Goal: Task Accomplishment & Management: Manage account settings

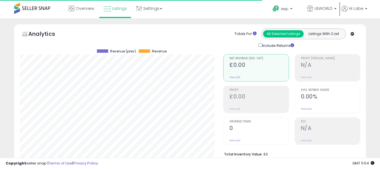
select select "**"
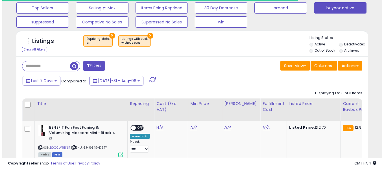
scroll to position [186, 0]
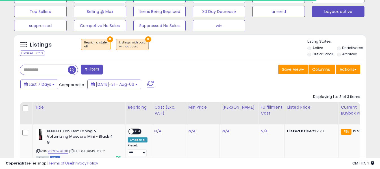
click at [146, 85] on button at bounding box center [151, 84] width 14 height 11
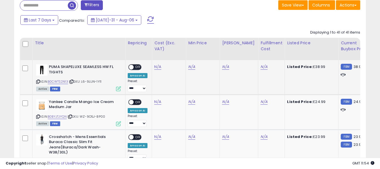
scroll to position [271, 0]
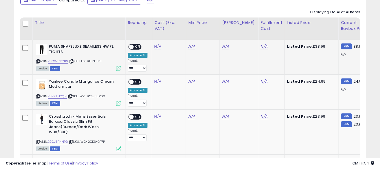
click at [37, 62] on icon at bounding box center [38, 61] width 4 height 3
click at [157, 44] on link "N/A" at bounding box center [157, 47] width 7 height 6
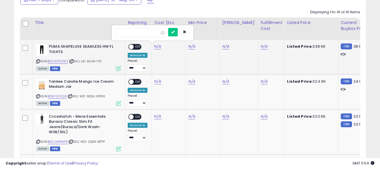
click at [154, 33] on input "number" at bounding box center [141, 33] width 50 height 10
type input "*****"
click at [178, 33] on button "submit" at bounding box center [173, 32] width 10 height 8
click at [261, 47] on link "N/A" at bounding box center [264, 47] width 7 height 6
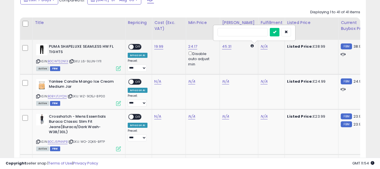
click at [252, 30] on input "text" at bounding box center [243, 32] width 50 height 8
type input "*"
click at [276, 32] on icon "submit" at bounding box center [274, 31] width 3 height 3
click at [134, 47] on span "OFF" at bounding box center [138, 47] width 9 height 5
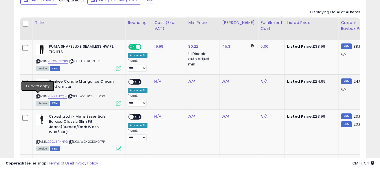
click at [38, 98] on icon at bounding box center [38, 96] width 4 height 3
click at [156, 82] on link "N/A" at bounding box center [157, 82] width 7 height 6
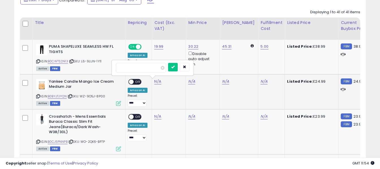
click at [153, 68] on input "number" at bounding box center [141, 68] width 50 height 10
type input "*****"
click at [178, 69] on button "submit" at bounding box center [173, 67] width 10 height 8
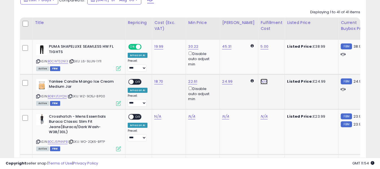
click at [261, 81] on link "N/A" at bounding box center [264, 82] width 7 height 6
click at [252, 69] on input "text" at bounding box center [243, 67] width 50 height 8
type input "*"
click at [276, 68] on icon "submit" at bounding box center [274, 66] width 3 height 3
click at [136, 82] on span "OFF" at bounding box center [138, 81] width 9 height 5
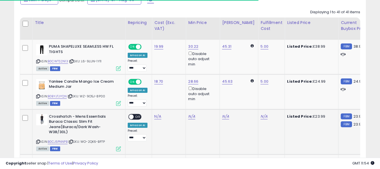
click at [37, 143] on icon at bounding box center [38, 141] width 4 height 3
click at [156, 117] on link "N/A" at bounding box center [157, 117] width 7 height 6
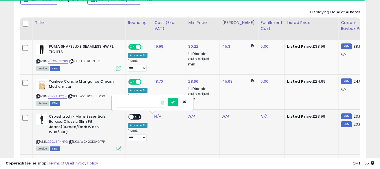
click at [154, 106] on input "number" at bounding box center [141, 103] width 50 height 10
type input "*****"
click at [178, 103] on button "submit" at bounding box center [173, 102] width 10 height 8
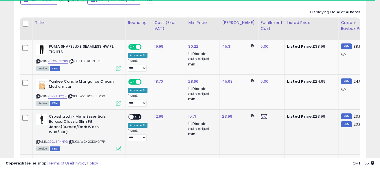
click at [261, 116] on link "N/A" at bounding box center [264, 117] width 7 height 6
click at [244, 99] on input "text" at bounding box center [243, 102] width 50 height 8
type input "*"
click at [276, 103] on icon "submit" at bounding box center [274, 101] width 3 height 3
click at [139, 118] on span "OFF" at bounding box center [138, 116] width 9 height 5
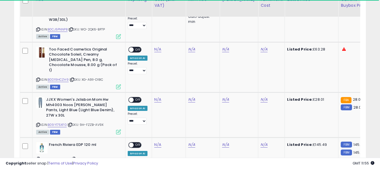
scroll to position [384, 0]
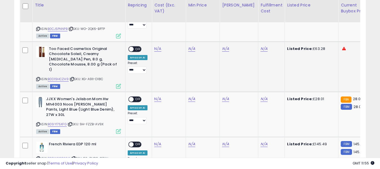
click at [38, 78] on icon at bounding box center [38, 79] width 4 height 3
click at [157, 48] on link "N/A" at bounding box center [157, 49] width 7 height 6
click at [153, 37] on input "number" at bounding box center [141, 35] width 50 height 10
type input "*****"
click at [175, 35] on icon "submit" at bounding box center [172, 33] width 3 height 3
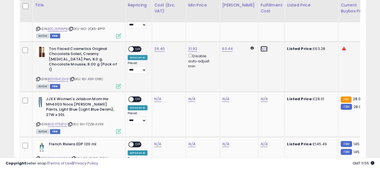
click at [261, 48] on link "N/A" at bounding box center [264, 49] width 7 height 6
click at [236, 33] on input "text" at bounding box center [243, 34] width 50 height 8
type input "*"
click at [276, 36] on icon "submit" at bounding box center [274, 33] width 3 height 3
click at [137, 48] on span "OFF" at bounding box center [138, 49] width 9 height 5
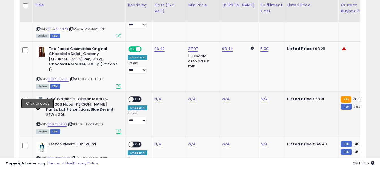
click at [38, 123] on icon at bounding box center [38, 124] width 4 height 3
click at [39, 123] on icon at bounding box center [38, 124] width 4 height 3
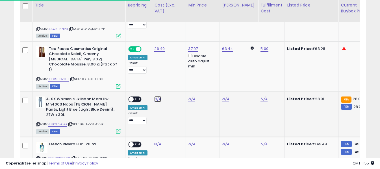
click at [159, 96] on link "N/A" at bounding box center [157, 99] width 7 height 6
click at [151, 77] on input "number" at bounding box center [141, 80] width 50 height 10
type input "****"
click at [178, 82] on button "submit" at bounding box center [173, 79] width 10 height 8
click at [261, 96] on link "N/A" at bounding box center [264, 99] width 7 height 6
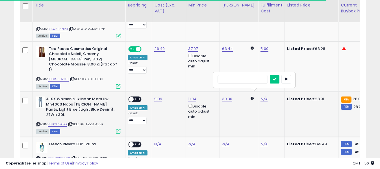
click at [242, 78] on input "text" at bounding box center [243, 79] width 50 height 8
type input "*"
click at [280, 80] on button "submit" at bounding box center [275, 79] width 10 height 8
click at [137, 97] on span "OFF" at bounding box center [138, 99] width 9 height 5
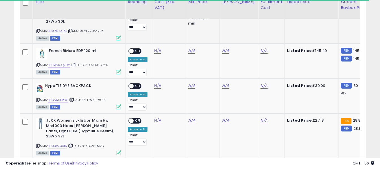
scroll to position [469, 0]
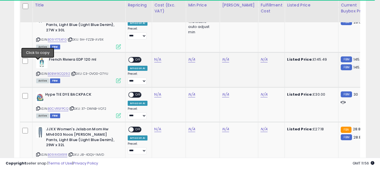
click at [39, 72] on icon at bounding box center [38, 73] width 4 height 3
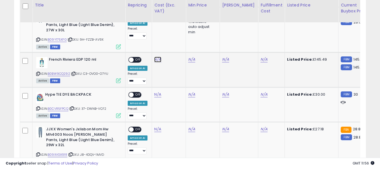
click at [159, 57] on link "N/A" at bounding box center [157, 60] width 7 height 6
click at [144, 38] on input "number" at bounding box center [141, 36] width 50 height 10
type input "******"
click at [175, 35] on icon "submit" at bounding box center [172, 34] width 3 height 3
click at [261, 57] on link "N/A" at bounding box center [264, 60] width 7 height 6
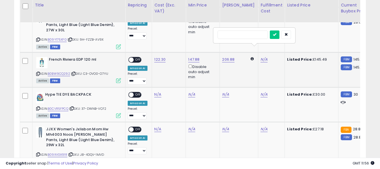
click at [248, 34] on input "text" at bounding box center [243, 35] width 50 height 8
type input "*"
click at [276, 35] on icon "submit" at bounding box center [274, 34] width 3 height 3
click at [135, 57] on span "OFF" at bounding box center [138, 59] width 9 height 5
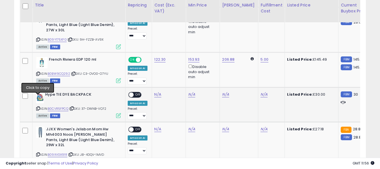
click at [38, 107] on icon at bounding box center [38, 108] width 4 height 3
click at [157, 92] on link "N/A" at bounding box center [157, 95] width 7 height 6
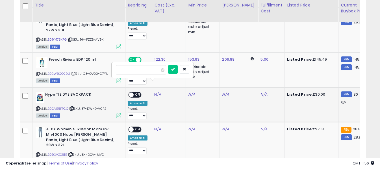
click at [154, 69] on input "number" at bounding box center [141, 70] width 50 height 10
type input "*****"
click at [178, 69] on button "submit" at bounding box center [173, 69] width 10 height 8
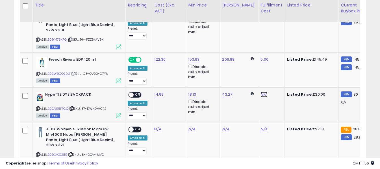
click at [261, 92] on link "N/A" at bounding box center [264, 95] width 7 height 6
click at [254, 71] on input "text" at bounding box center [243, 69] width 50 height 8
type input "*"
click at [276, 70] on icon "submit" at bounding box center [274, 69] width 3 height 3
click at [135, 92] on span "OFF" at bounding box center [138, 94] width 9 height 5
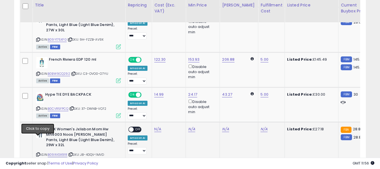
click at [39, 153] on icon at bounding box center [38, 154] width 4 height 3
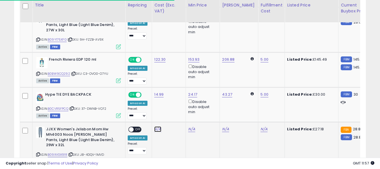
click at [156, 127] on link "N/A" at bounding box center [157, 130] width 7 height 6
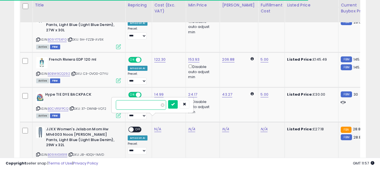
click at [155, 106] on input "number" at bounding box center [141, 105] width 50 height 10
paste input "****"
type input "****"
click at [175, 103] on icon "submit" at bounding box center [172, 104] width 3 height 3
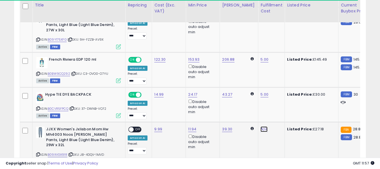
click at [261, 127] on link "N/A" at bounding box center [264, 130] width 7 height 6
click at [254, 106] on input "text" at bounding box center [243, 104] width 50 height 8
type input "*"
click at [276, 104] on icon "submit" at bounding box center [274, 104] width 3 height 3
click at [134, 127] on span "OFF" at bounding box center [138, 129] width 9 height 5
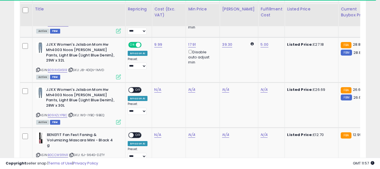
scroll to position [582, 0]
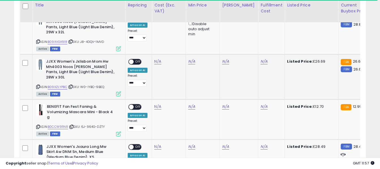
click at [39, 85] on icon at bounding box center [38, 86] width 4 height 3
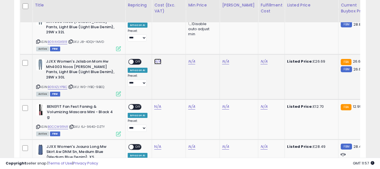
click at [155, 59] on link "N/A" at bounding box center [157, 62] width 7 height 6
click at [141, 29] on input "number" at bounding box center [141, 32] width 50 height 10
type input "****"
click at [175, 31] on icon "submit" at bounding box center [172, 31] width 3 height 3
click at [261, 59] on link "N/A" at bounding box center [264, 62] width 7 height 6
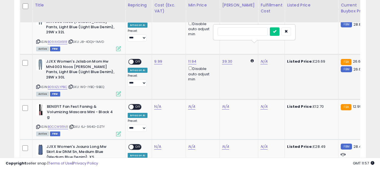
click at [236, 33] on input "text" at bounding box center [243, 31] width 50 height 8
type input "*"
click at [276, 31] on icon "submit" at bounding box center [274, 31] width 3 height 3
click at [136, 60] on span "OFF" at bounding box center [138, 62] width 9 height 5
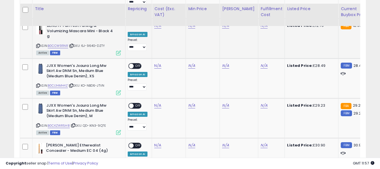
scroll to position [667, 0]
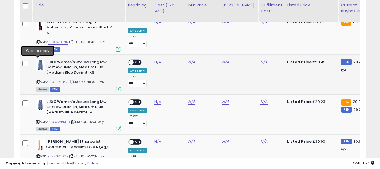
click at [37, 81] on icon at bounding box center [38, 82] width 4 height 3
click at [159, 25] on link "N/A" at bounding box center [157, 22] width 7 height 6
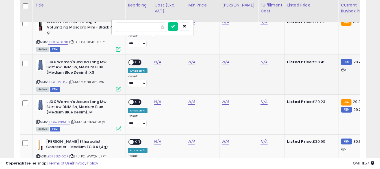
click at [144, 27] on input "number" at bounding box center [141, 27] width 50 height 10
type input "****"
click at [175, 26] on icon "submit" at bounding box center [172, 26] width 3 height 3
click at [261, 25] on link "N/A" at bounding box center [264, 22] width 7 height 6
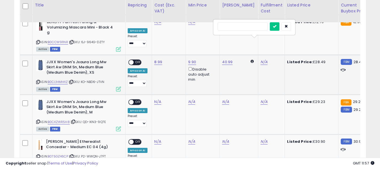
click at [249, 29] on input "text" at bounding box center [243, 26] width 50 height 8
type input "*"
click at [276, 28] on icon "submit" at bounding box center [274, 26] width 3 height 3
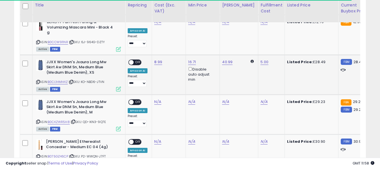
click at [141, 60] on span "OFF" at bounding box center [138, 62] width 9 height 5
click at [155, 25] on link "N/A" at bounding box center [157, 22] width 7 height 6
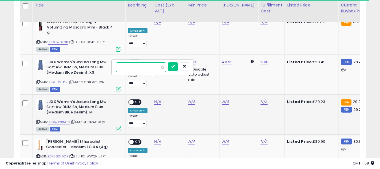
click at [151, 64] on input "number" at bounding box center [141, 67] width 50 height 10
paste input "****"
type input "****"
click at [178, 66] on button "submit" at bounding box center [173, 66] width 10 height 8
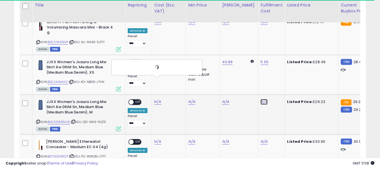
click at [261, 25] on link "N/A" at bounding box center [264, 22] width 7 height 6
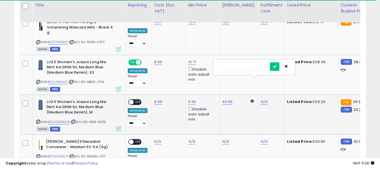
click at [252, 68] on input "text" at bounding box center [243, 66] width 50 height 8
type input "*"
click at [280, 64] on button "submit" at bounding box center [275, 66] width 10 height 8
click at [133, 100] on span at bounding box center [131, 102] width 5 height 5
click at [38, 155] on icon at bounding box center [38, 156] width 4 height 3
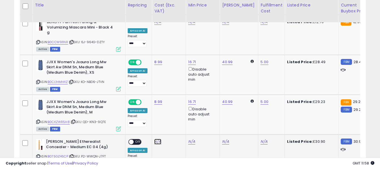
click at [155, 25] on link "N/A" at bounding box center [157, 22] width 7 height 6
click at [155, 106] on input "number" at bounding box center [141, 107] width 50 height 10
type input "*****"
click at [177, 104] on button "submit" at bounding box center [173, 106] width 10 height 8
click at [261, 25] on link "N/A" at bounding box center [264, 22] width 7 height 6
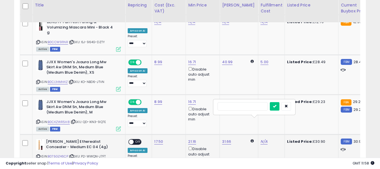
click at [259, 109] on input "text" at bounding box center [243, 106] width 50 height 8
type input "*"
click at [276, 107] on icon "submit" at bounding box center [274, 106] width 3 height 3
click at [140, 140] on span "OFF" at bounding box center [138, 142] width 9 height 5
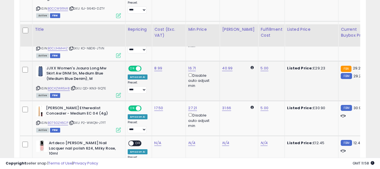
scroll to position [780, 0]
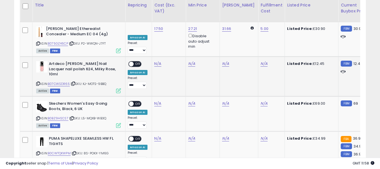
click at [37, 82] on icon at bounding box center [38, 83] width 4 height 3
click at [155, 27] on input "number" at bounding box center [141, 29] width 50 height 10
type input "****"
click at [175, 29] on icon "submit" at bounding box center [172, 28] width 3 height 3
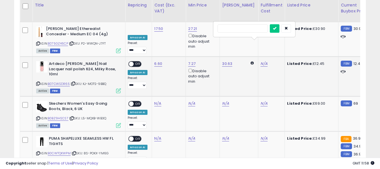
click at [241, 30] on input "text" at bounding box center [243, 28] width 50 height 8
type input "*"
click at [276, 28] on icon "submit" at bounding box center [274, 28] width 3 height 3
click at [138, 62] on span "OFF" at bounding box center [138, 64] width 9 height 5
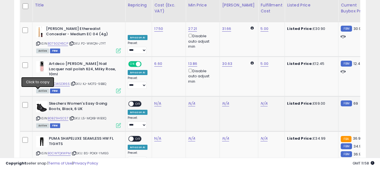
click at [38, 117] on icon at bounding box center [38, 118] width 4 height 3
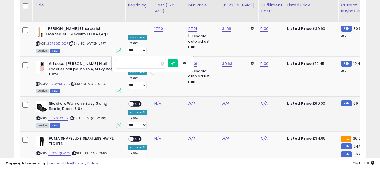
click at [147, 65] on input "number" at bounding box center [141, 64] width 50 height 10
type input "*****"
click at [178, 63] on button "submit" at bounding box center [173, 63] width 10 height 8
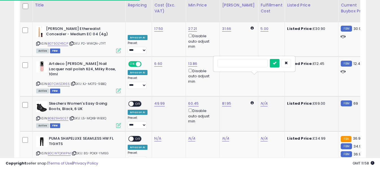
click at [249, 60] on input "text" at bounding box center [243, 63] width 50 height 8
type input "*"
click at [276, 65] on icon "submit" at bounding box center [274, 62] width 3 height 3
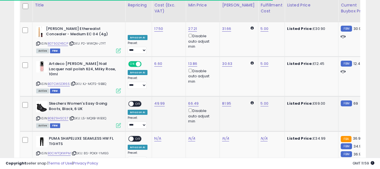
click at [136, 102] on span "OFF" at bounding box center [138, 104] width 9 height 5
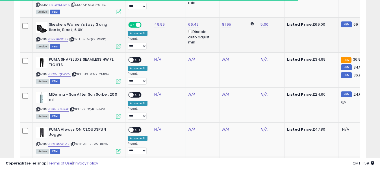
scroll to position [865, 0]
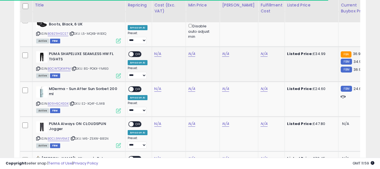
click at [37, 67] on icon at bounding box center [38, 68] width 4 height 3
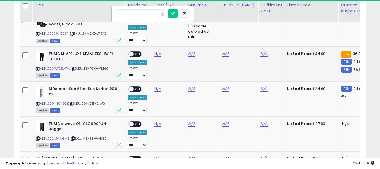
click at [152, 14] on input "number" at bounding box center [141, 14] width 50 height 10
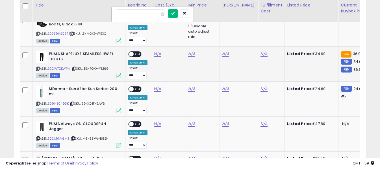
type input "*****"
click at [178, 12] on button "submit" at bounding box center [173, 13] width 10 height 8
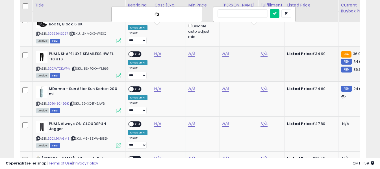
click at [237, 14] on input "text" at bounding box center [243, 13] width 50 height 8
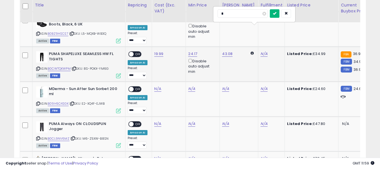
type input "*"
click at [276, 13] on icon "submit" at bounding box center [274, 13] width 3 height 3
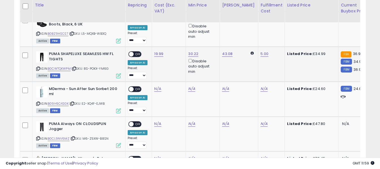
click at [140, 52] on span "OFF" at bounding box center [138, 54] width 9 height 5
click at [38, 102] on icon at bounding box center [38, 103] width 4 height 3
click at [148, 47] on input "number" at bounding box center [141, 49] width 50 height 10
type input "*****"
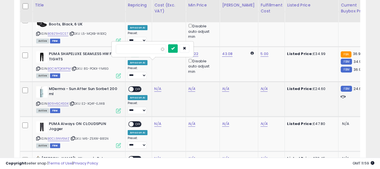
click at [178, 51] on button "submit" at bounding box center [173, 48] width 10 height 8
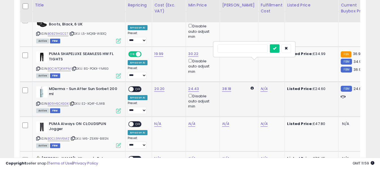
click at [245, 45] on input "text" at bounding box center [243, 48] width 50 height 8
type input "*"
click at [276, 49] on icon "submit" at bounding box center [274, 48] width 3 height 3
click at [136, 87] on span "OFF" at bounding box center [138, 89] width 9 height 5
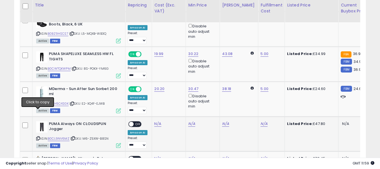
click at [39, 137] on icon at bounding box center [38, 138] width 4 height 3
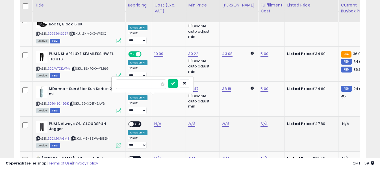
click at [153, 84] on input "number" at bounding box center [141, 84] width 50 height 10
type input "*****"
click at [178, 85] on button "submit" at bounding box center [173, 83] width 10 height 8
click at [259, 83] on input "text" at bounding box center [243, 83] width 50 height 8
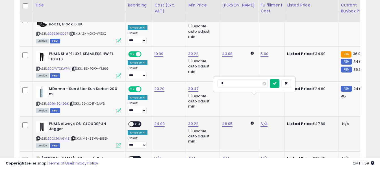
type input "*"
click at [280, 86] on button "submit" at bounding box center [275, 83] width 10 height 8
click at [137, 122] on span "OFF" at bounding box center [138, 124] width 9 height 5
click at [37, 156] on div "ASIN: B09MJ4CVL4 | SKU: MN-CPFA-HHE5 Active FBM" at bounding box center [78, 171] width 85 height 31
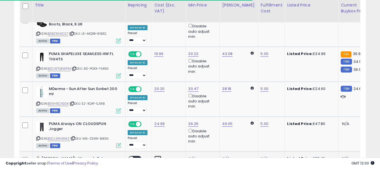
click at [156, 118] on input "number" at bounding box center [141, 119] width 50 height 10
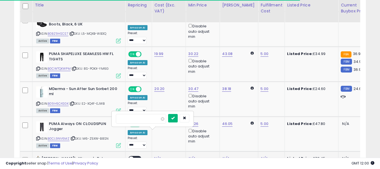
type input "*****"
click at [175, 119] on icon "submit" at bounding box center [172, 117] width 3 height 3
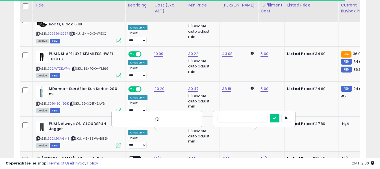
click at [251, 118] on input "text" at bounding box center [243, 118] width 50 height 8
type input "*"
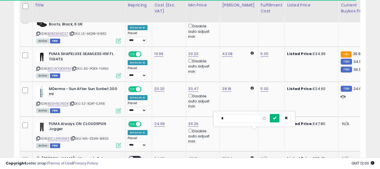
click at [280, 121] on button "submit" at bounding box center [275, 118] width 10 height 8
click at [137, 157] on span "OFF" at bounding box center [138, 159] width 9 height 5
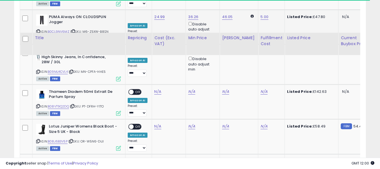
scroll to position [1006, 0]
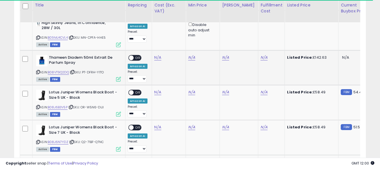
click at [39, 71] on icon at bounding box center [38, 72] width 4 height 3
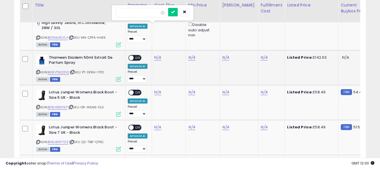
click at [149, 10] on input "number" at bounding box center [141, 13] width 50 height 10
type input "*****"
click at [175, 12] on icon "submit" at bounding box center [172, 11] width 3 height 3
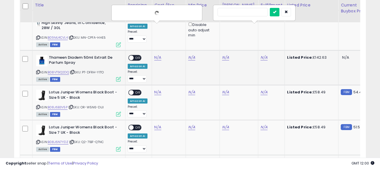
click at [239, 15] on input "text" at bounding box center [243, 12] width 50 height 8
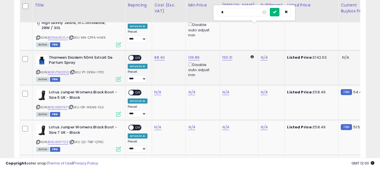
type input "*"
click at [280, 14] on button "submit" at bounding box center [275, 12] width 10 height 8
click at [138, 55] on span "OFF" at bounding box center [138, 57] width 9 height 5
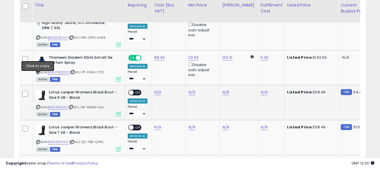
click at [39, 106] on icon at bounding box center [38, 107] width 4 height 3
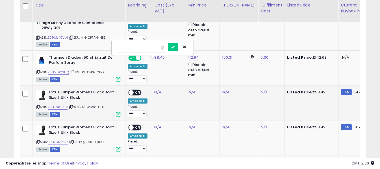
click at [150, 49] on input "number" at bounding box center [141, 48] width 50 height 10
type input "*****"
click at [178, 49] on button "submit" at bounding box center [173, 47] width 10 height 8
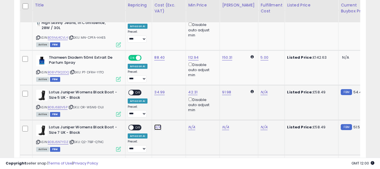
click at [153, 84] on input "number" at bounding box center [141, 83] width 50 height 10
type input "*****"
click at [175, 80] on icon "submit" at bounding box center [172, 81] width 3 height 3
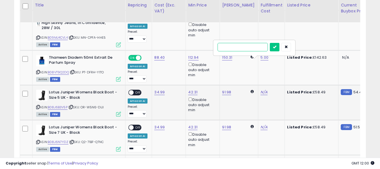
click at [249, 50] on input "text" at bounding box center [243, 47] width 50 height 8
type input "*"
click at [276, 48] on icon "submit" at bounding box center [274, 46] width 3 height 3
click at [255, 81] on input "text" at bounding box center [243, 82] width 50 height 8
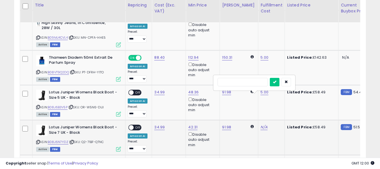
type input "*"
click at [276, 82] on icon "submit" at bounding box center [274, 81] width 3 height 3
click at [134, 90] on div "ON OFF" at bounding box center [128, 92] width 13 height 5
click at [133, 125] on span at bounding box center [131, 127] width 5 height 5
click at [136, 90] on span "OFF" at bounding box center [138, 92] width 9 height 5
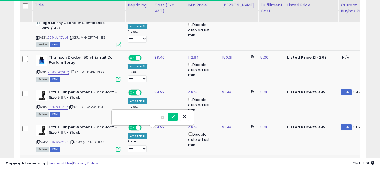
click at [160, 121] on input "number" at bounding box center [141, 118] width 50 height 10
type input "*****"
click at [175, 118] on icon "submit" at bounding box center [172, 116] width 3 height 3
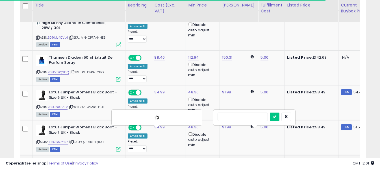
click at [254, 118] on input "text" at bounding box center [243, 117] width 50 height 8
type input "*"
click at [276, 117] on icon "submit" at bounding box center [274, 116] width 3 height 3
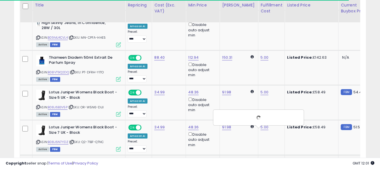
click at [134, 160] on div "ON OFF" at bounding box center [128, 162] width 13 height 5
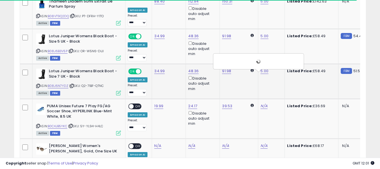
scroll to position [1091, 0]
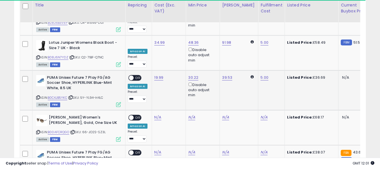
click at [133, 75] on div "ON OFF" at bounding box center [128, 77] width 13 height 5
click at [133, 75] on span at bounding box center [131, 77] width 5 height 5
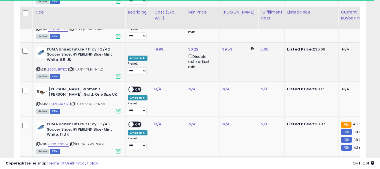
scroll to position [1147, 0]
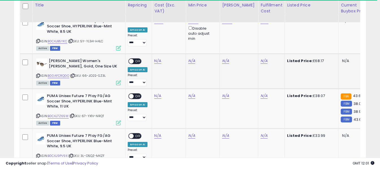
click at [37, 74] on icon at bounding box center [38, 75] width 4 height 3
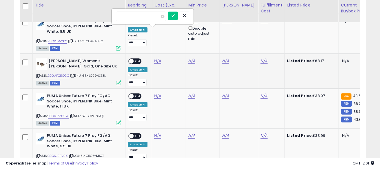
click at [151, 18] on input "number" at bounding box center [141, 17] width 50 height 10
type input "*****"
click at [178, 14] on button "submit" at bounding box center [173, 16] width 10 height 8
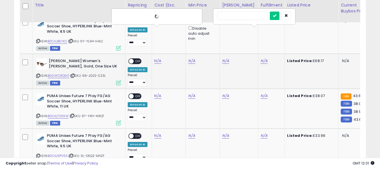
click at [242, 16] on input "text" at bounding box center [243, 16] width 50 height 8
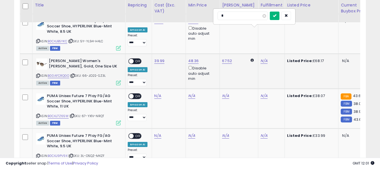
type input "*"
click at [280, 17] on button "submit" at bounding box center [275, 16] width 10 height 8
click at [136, 59] on span "OFF" at bounding box center [138, 61] width 9 height 5
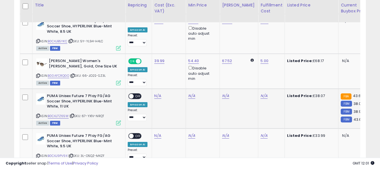
click at [39, 114] on icon at bounding box center [38, 115] width 4 height 3
click at [153, 53] on input "number" at bounding box center [141, 51] width 50 height 10
type input "*****"
click at [178, 53] on button "submit" at bounding box center [173, 50] width 10 height 8
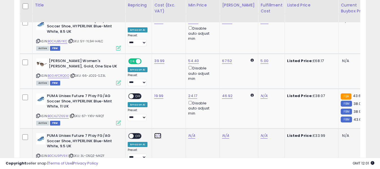
click at [155, 92] on input "number" at bounding box center [141, 91] width 50 height 10
type input "*****"
click at [178, 92] on button "submit" at bounding box center [173, 90] width 10 height 8
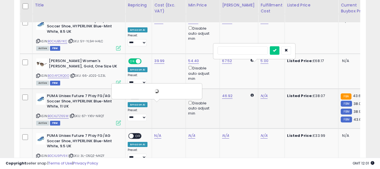
drag, startPoint x: 260, startPoint y: 65, endPoint x: 255, endPoint y: 52, distance: 14.2
click at [255, 52] on input "text" at bounding box center [243, 50] width 50 height 8
type input "*"
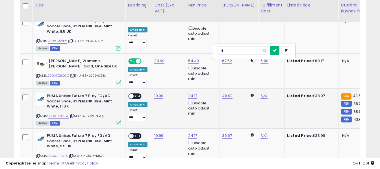
click at [280, 50] on button "submit" at bounding box center [275, 50] width 10 height 8
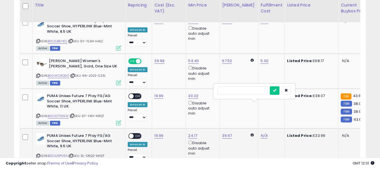
click at [254, 88] on input "text" at bounding box center [243, 90] width 50 height 8
type input "*"
click at [276, 91] on icon "submit" at bounding box center [274, 90] width 3 height 3
click at [139, 94] on span "OFF" at bounding box center [138, 96] width 9 height 5
click at [134, 134] on span "OFF" at bounding box center [138, 136] width 9 height 5
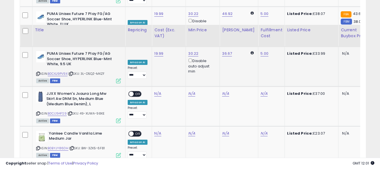
scroll to position [1260, 0]
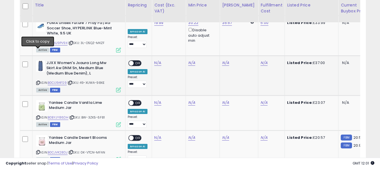
click at [39, 81] on icon at bounding box center [38, 82] width 4 height 3
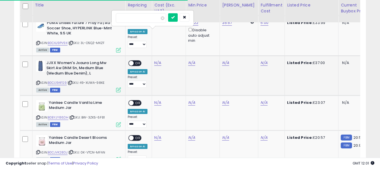
click at [149, 18] on input "number" at bounding box center [141, 18] width 50 height 10
type input "****"
click at [175, 18] on icon "submit" at bounding box center [172, 17] width 3 height 3
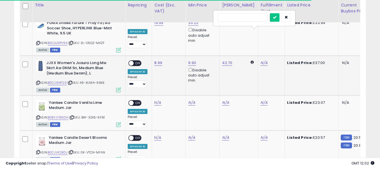
click at [252, 19] on input "text" at bounding box center [243, 17] width 50 height 8
type input "*"
drag, startPoint x: 285, startPoint y: 15, endPoint x: 133, endPoint y: 33, distance: 153.3
click at [280, 15] on button "submit" at bounding box center [275, 17] width 10 height 8
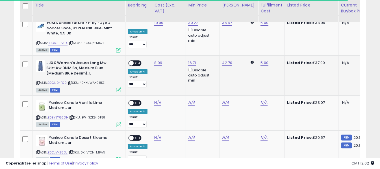
click at [135, 61] on span "OFF" at bounding box center [138, 63] width 9 height 5
click at [39, 116] on icon at bounding box center [38, 117] width 4 height 3
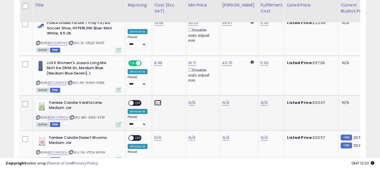
click at [148, 59] on input "number" at bounding box center [141, 58] width 50 height 10
type input "*****"
click at [178, 59] on button "submit" at bounding box center [173, 57] width 10 height 8
click at [136, 101] on span "OFF" at bounding box center [138, 103] width 9 height 5
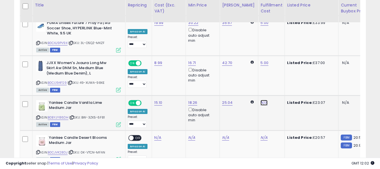
click at [241, 59] on input "text" at bounding box center [243, 57] width 50 height 8
type input "*"
click at [280, 61] on button "submit" at bounding box center [275, 57] width 10 height 8
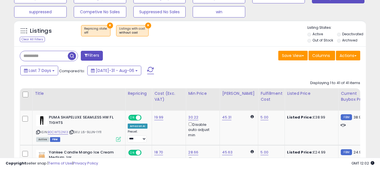
scroll to position [215, 0]
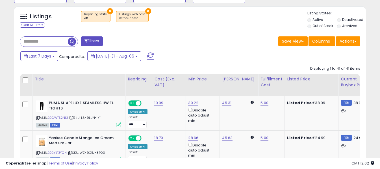
click at [147, 53] on span at bounding box center [150, 56] width 7 height 7
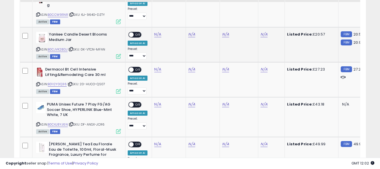
scroll to position [331, 0]
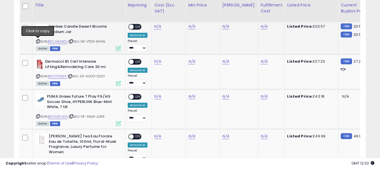
click at [37, 42] on icon at bounding box center [38, 41] width 4 height 3
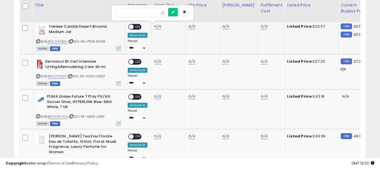
click at [149, 12] on input "number" at bounding box center [141, 13] width 50 height 10
type input "*****"
click at [178, 12] on button "submit" at bounding box center [173, 12] width 10 height 8
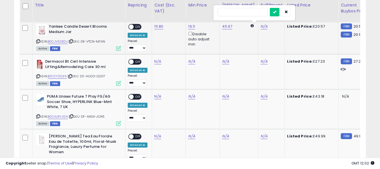
click at [252, 12] on input "text" at bounding box center [243, 12] width 50 height 8
type input "*"
click at [276, 12] on icon "submit" at bounding box center [274, 11] width 3 height 3
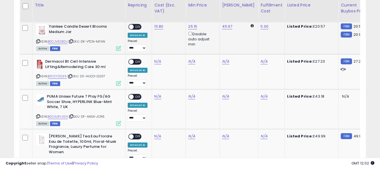
click at [138, 26] on span "OFF" at bounding box center [138, 27] width 9 height 5
click at [37, 77] on icon at bounding box center [38, 76] width 4 height 3
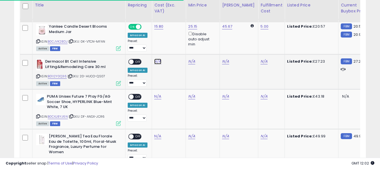
click at [155, 49] on input "number" at bounding box center [141, 48] width 50 height 10
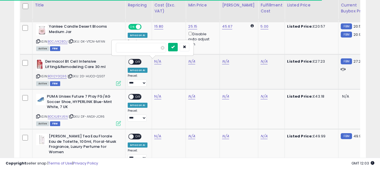
type input "*****"
click at [178, 48] on button "submit" at bounding box center [173, 47] width 10 height 8
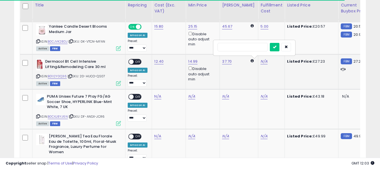
click at [245, 46] on input "text" at bounding box center [243, 47] width 50 height 8
type input "*"
click at [276, 46] on icon "submit" at bounding box center [274, 46] width 3 height 3
click at [135, 61] on span "OFF" at bounding box center [138, 62] width 9 height 5
click at [38, 116] on icon at bounding box center [38, 116] width 4 height 3
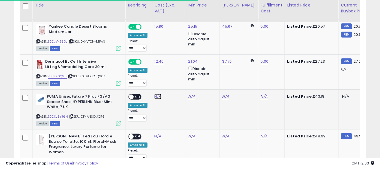
click at [156, 86] on input "number" at bounding box center [141, 83] width 50 height 10
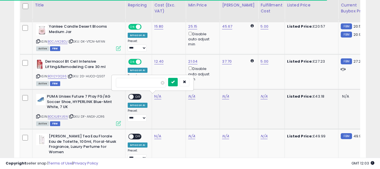
type input "*****"
click at [178, 80] on button "submit" at bounding box center [173, 82] width 10 height 8
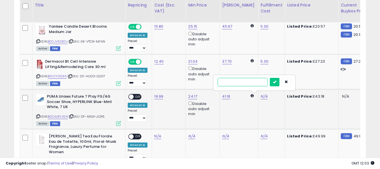
click at [253, 81] on input "text" at bounding box center [243, 82] width 50 height 8
type input "*"
click at [280, 80] on button "submit" at bounding box center [275, 82] width 10 height 8
click at [138, 98] on span "OFF" at bounding box center [138, 97] width 9 height 5
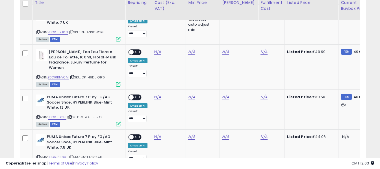
scroll to position [416, 0]
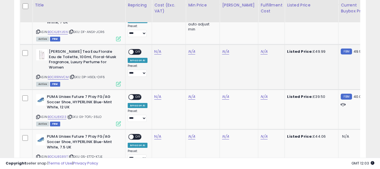
click at [37, 77] on icon at bounding box center [38, 76] width 4 height 3
click at [152, 37] on input "number" at bounding box center [141, 38] width 50 height 10
type input "*****"
click at [175, 35] on icon "submit" at bounding box center [172, 36] width 3 height 3
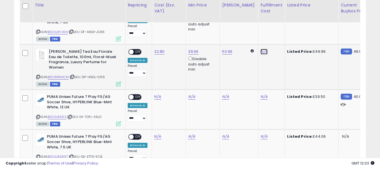
click at [252, 39] on input "text" at bounding box center [243, 37] width 50 height 8
type input "*"
click at [280, 40] on button "submit" at bounding box center [275, 37] width 10 height 8
click at [137, 53] on span "OFF" at bounding box center [138, 52] width 9 height 5
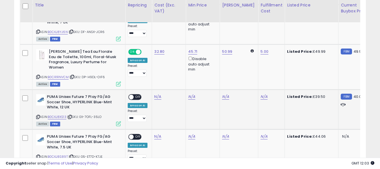
click at [41, 117] on div "ASIN: B0CKJ8XS13 | SKU: EX-7OFL-35LO Active FBM" at bounding box center [78, 109] width 85 height 31
click at [37, 117] on icon at bounding box center [38, 117] width 4 height 3
click at [153, 79] on input "number" at bounding box center [141, 83] width 50 height 10
type input "*****"
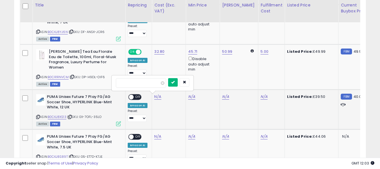
click at [175, 83] on icon "submit" at bounding box center [172, 82] width 3 height 3
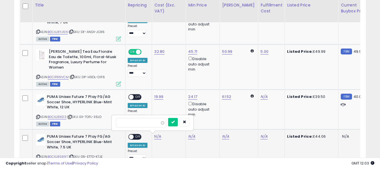
click at [156, 125] on input "number" at bounding box center [141, 123] width 50 height 10
type input "*****"
click at [175, 123] on icon "submit" at bounding box center [172, 121] width 3 height 3
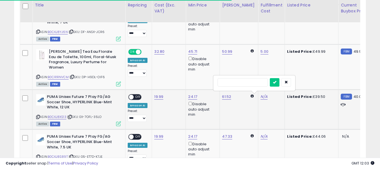
click at [255, 84] on input "text" at bounding box center [243, 82] width 50 height 8
type input "*"
click at [280, 80] on button "submit" at bounding box center [275, 82] width 10 height 8
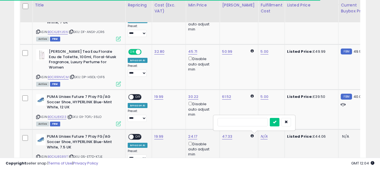
click at [256, 119] on input "text" at bounding box center [243, 122] width 50 height 8
type input "*"
click at [280, 125] on button "submit" at bounding box center [275, 122] width 10 height 8
click at [137, 97] on span "OFF" at bounding box center [138, 97] width 9 height 5
click at [138, 136] on span "OFF" at bounding box center [138, 137] width 9 height 5
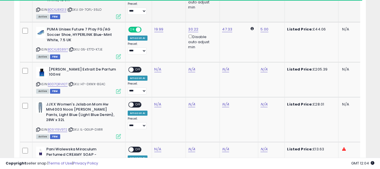
scroll to position [557, 0]
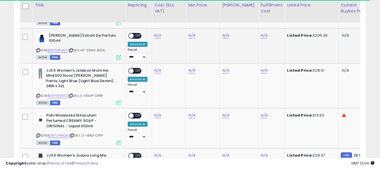
click at [38, 50] on icon at bounding box center [38, 50] width 4 height 3
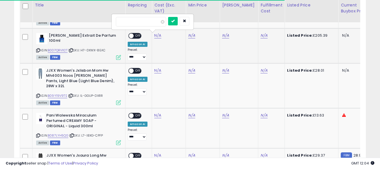
click at [153, 18] on input "number" at bounding box center [141, 22] width 50 height 10
type input "***"
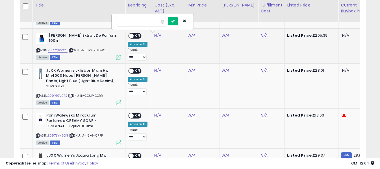
click at [178, 18] on button "submit" at bounding box center [173, 21] width 10 height 8
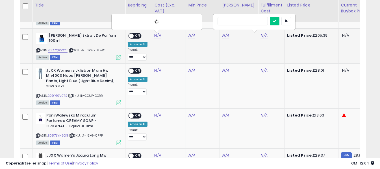
click at [242, 23] on input "text" at bounding box center [243, 21] width 50 height 8
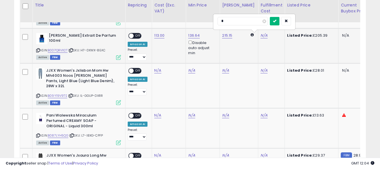
type input "*"
click at [276, 22] on icon "submit" at bounding box center [274, 20] width 3 height 3
drag, startPoint x: 139, startPoint y: 36, endPoint x: 102, endPoint y: 62, distance: 45.7
click at [139, 36] on span "OFF" at bounding box center [138, 35] width 9 height 5
click at [38, 93] on div "ASIN: B09Y19V9TS | SKU: IL-GGUP-DXRR Active FBM" at bounding box center [78, 86] width 85 height 37
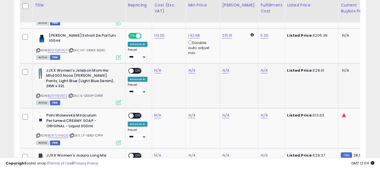
click at [37, 94] on icon at bounding box center [38, 95] width 4 height 3
click at [147, 57] on input "number" at bounding box center [141, 57] width 50 height 10
type input "****"
click at [178, 59] on button "submit" at bounding box center [173, 56] width 10 height 8
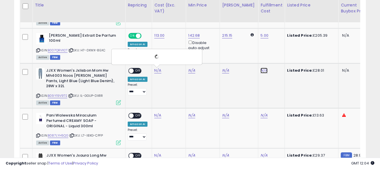
click at [242, 55] on input "text" at bounding box center [243, 56] width 50 height 8
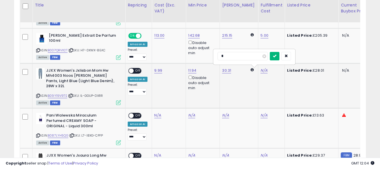
type input "*"
click at [280, 59] on button "submit" at bounding box center [275, 56] width 10 height 8
click at [136, 67] on td "**********" at bounding box center [138, 85] width 27 height 45
click at [135, 69] on span "OFF" at bounding box center [138, 70] width 9 height 5
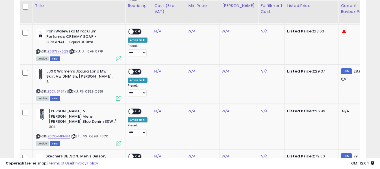
scroll to position [642, 0]
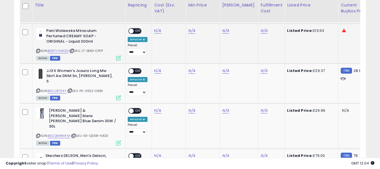
click at [38, 49] on icon at bounding box center [38, 50] width 4 height 3
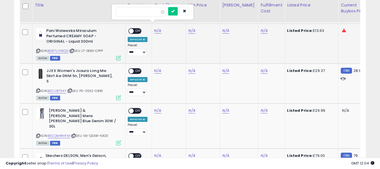
click at [151, 15] on input "number" at bounding box center [141, 12] width 50 height 10
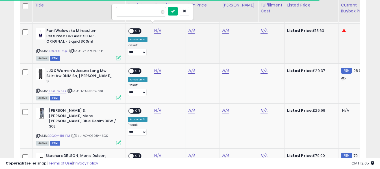
type input "****"
click at [178, 10] on button "submit" at bounding box center [173, 11] width 10 height 8
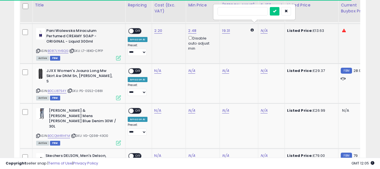
click at [255, 13] on input "text" at bounding box center [243, 11] width 50 height 8
type input "*"
click at [280, 11] on button "submit" at bounding box center [275, 11] width 10 height 8
click at [139, 29] on span "OFF" at bounding box center [138, 31] width 9 height 5
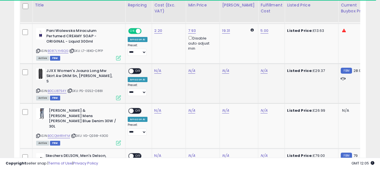
click at [38, 89] on icon at bounding box center [38, 90] width 4 height 3
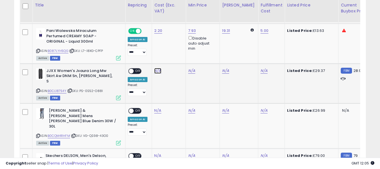
click at [147, 50] on input "number" at bounding box center [141, 52] width 50 height 10
type input "****"
click at [175, 50] on icon "submit" at bounding box center [172, 50] width 3 height 3
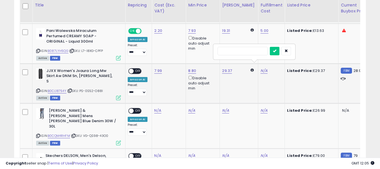
click at [239, 48] on input "text" at bounding box center [243, 51] width 50 height 8
type input "*"
click at [280, 50] on button "submit" at bounding box center [275, 51] width 10 height 8
click at [135, 69] on span "OFF" at bounding box center [138, 71] width 9 height 5
click at [38, 135] on icon at bounding box center [38, 136] width 4 height 3
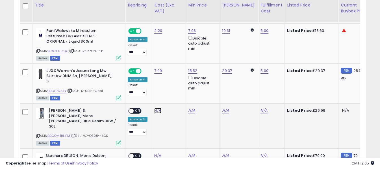
click at [156, 92] on div at bounding box center [152, 87] width 73 height 10
click at [156, 84] on input "number" at bounding box center [141, 87] width 50 height 10
paste input "*****"
type input "*****"
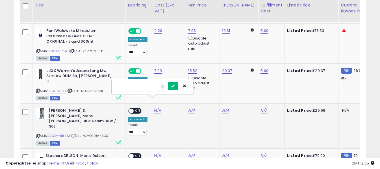
click at [175, 88] on icon "submit" at bounding box center [172, 85] width 3 height 3
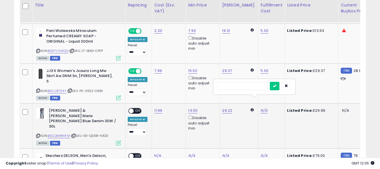
click at [256, 86] on input "text" at bounding box center [243, 86] width 50 height 8
type input "*"
click at [276, 85] on icon "submit" at bounding box center [274, 85] width 3 height 3
click at [140, 109] on span "OFF" at bounding box center [138, 111] width 9 height 5
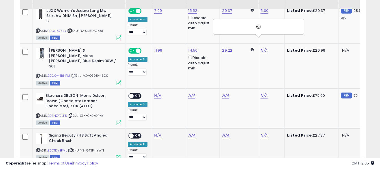
scroll to position [724, 0]
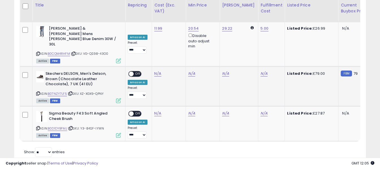
click at [37, 92] on icon at bounding box center [38, 93] width 4 height 3
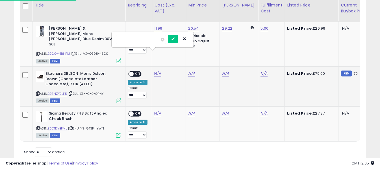
click at [149, 39] on input "number" at bounding box center [141, 40] width 50 height 10
type input "*****"
click at [175, 39] on icon "submit" at bounding box center [172, 38] width 3 height 3
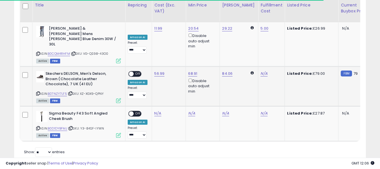
click at [263, 71] on div "N/A" at bounding box center [271, 73] width 20 height 5
click at [256, 39] on input "text" at bounding box center [243, 39] width 50 height 8
type input "*"
click at [276, 38] on icon "submit" at bounding box center [274, 38] width 3 height 3
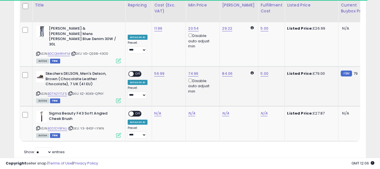
click at [134, 72] on span "OFF" at bounding box center [138, 74] width 9 height 5
click at [38, 127] on icon at bounding box center [38, 128] width 4 height 3
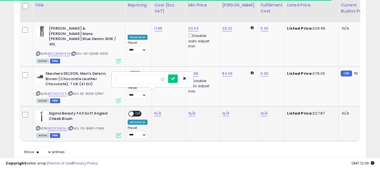
click at [154, 77] on input "number" at bounding box center [141, 80] width 50 height 10
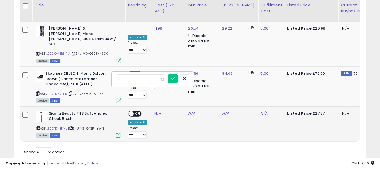
type input "*****"
click at [181, 83] on div at bounding box center [178, 80] width 21 height 10
click at [178, 81] on button "submit" at bounding box center [173, 79] width 10 height 8
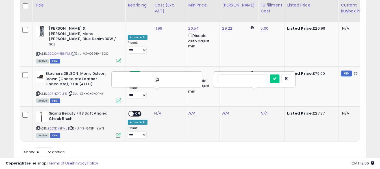
click at [247, 79] on input "text" at bounding box center [243, 79] width 50 height 8
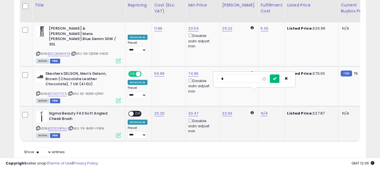
type input "*"
click at [276, 78] on icon "submit" at bounding box center [274, 78] width 3 height 3
click at [135, 112] on span "OFF" at bounding box center [138, 114] width 9 height 5
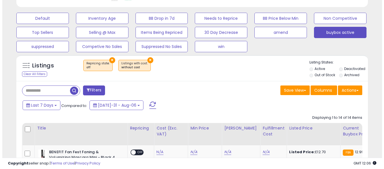
scroll to position [187, 0]
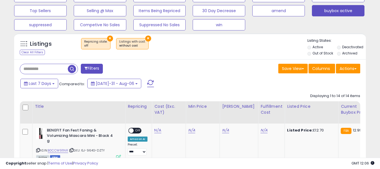
click at [147, 86] on span at bounding box center [150, 83] width 7 height 7
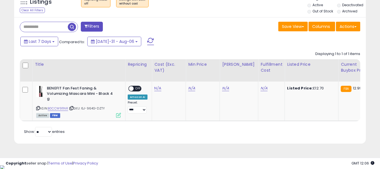
scroll to position [116, 204]
